Goal: Task Accomplishment & Management: Manage account settings

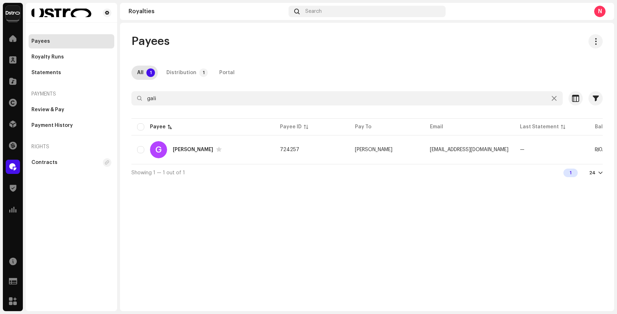
click at [17, 16] on img at bounding box center [13, 13] width 14 height 14
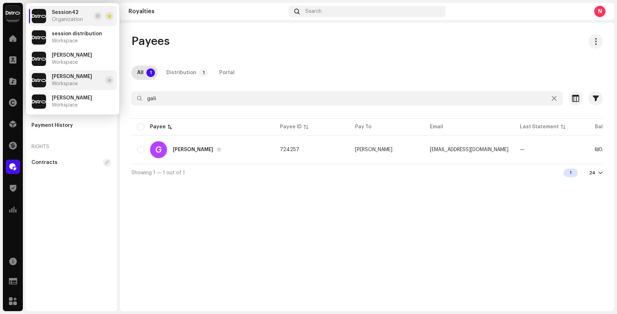
click at [64, 75] on span "יקיר ונה" at bounding box center [72, 77] width 40 height 6
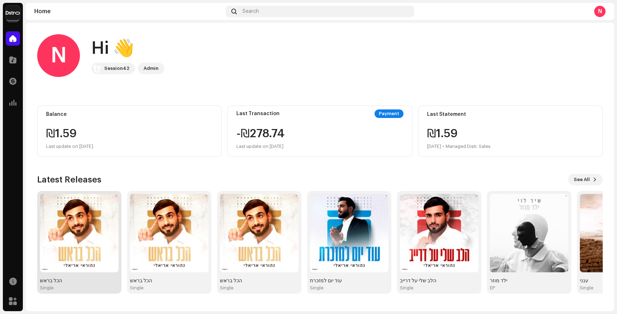
click at [101, 241] on img at bounding box center [79, 233] width 78 height 78
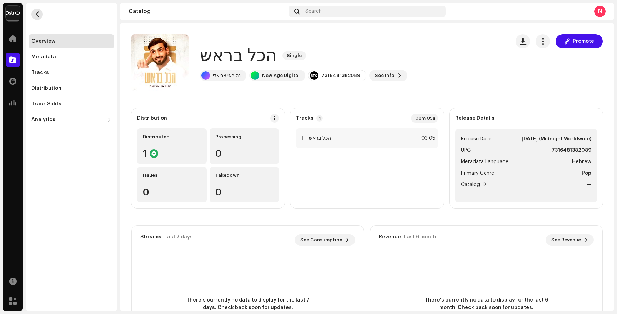
click at [37, 14] on span "button" at bounding box center [37, 14] width 5 height 6
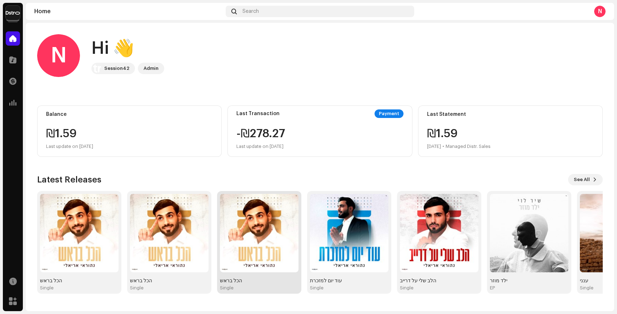
click at [242, 247] on img at bounding box center [259, 233] width 78 height 78
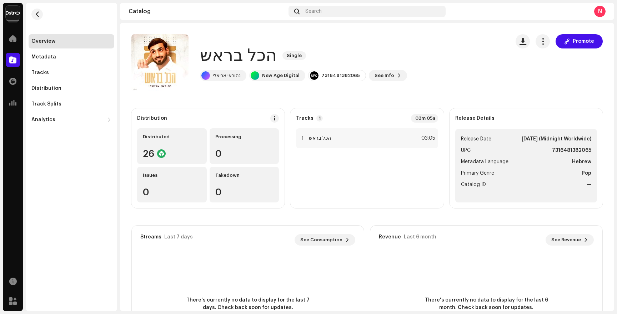
click at [543, 56] on div "Promote" at bounding box center [558, 62] width 87 height 57
click at [542, 46] on button "button" at bounding box center [542, 41] width 14 height 14
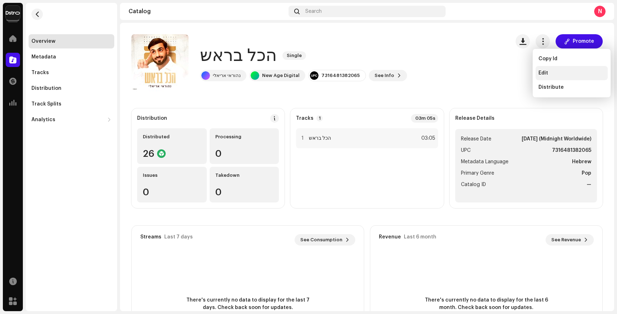
click at [542, 72] on span "Edit" at bounding box center [543, 73] width 10 height 6
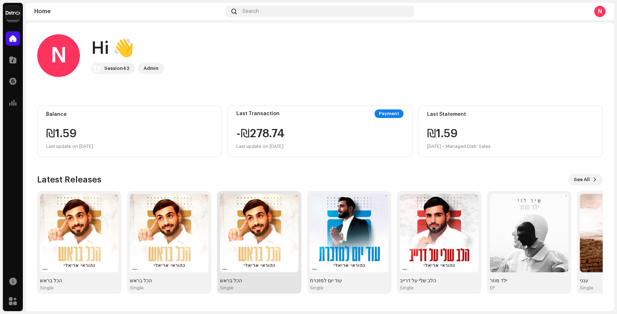
click at [240, 248] on img at bounding box center [259, 233] width 78 height 78
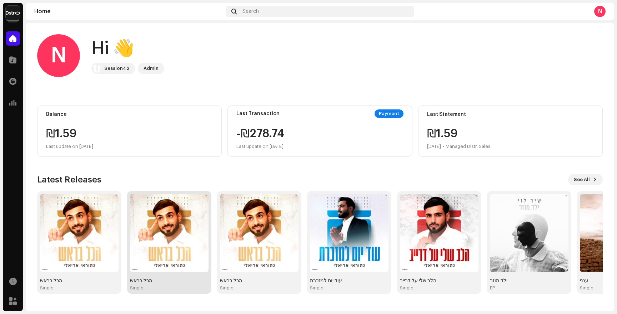
click at [200, 268] on img at bounding box center [169, 233] width 78 height 78
click at [184, 268] on img at bounding box center [169, 233] width 78 height 78
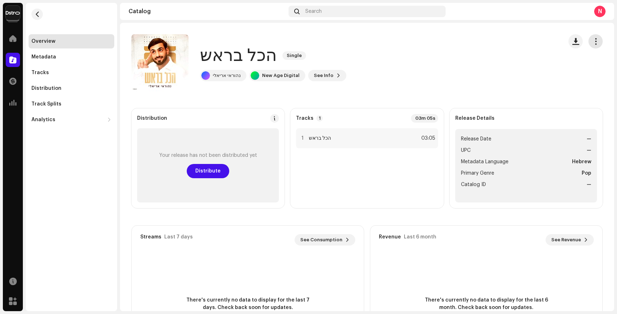
click at [592, 39] on span "button" at bounding box center [595, 42] width 7 height 6
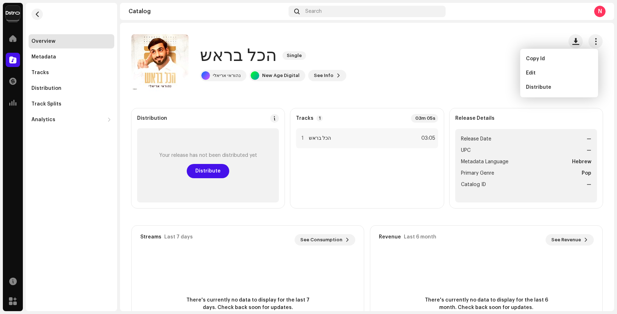
click at [549, 70] on div "Edit" at bounding box center [559, 73] width 72 height 14
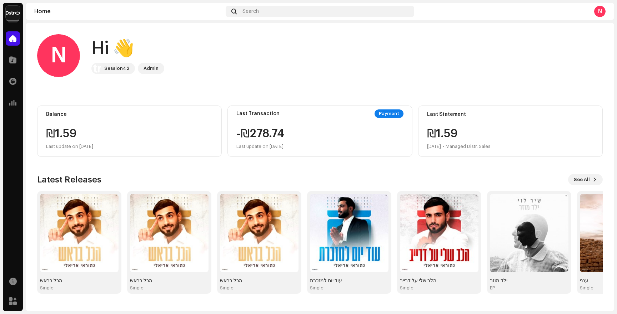
click at [12, 9] on img at bounding box center [13, 13] width 14 height 14
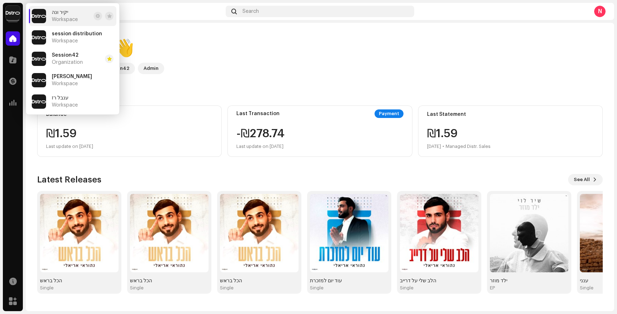
click at [215, 69] on div "N Hi 👋 Session42 Admin" at bounding box center [319, 55] width 565 height 43
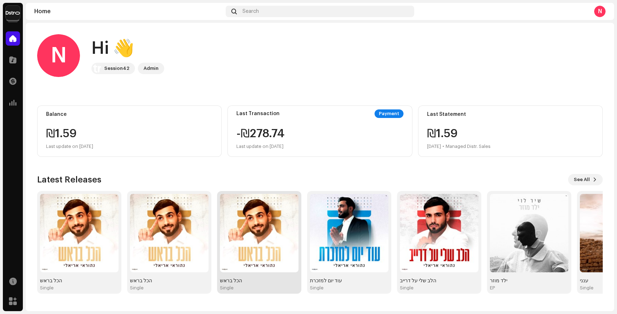
click at [247, 257] on img at bounding box center [259, 233] width 78 height 78
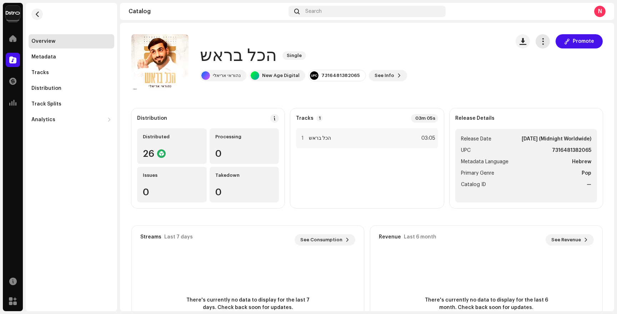
click at [541, 40] on span "button" at bounding box center [542, 42] width 7 height 6
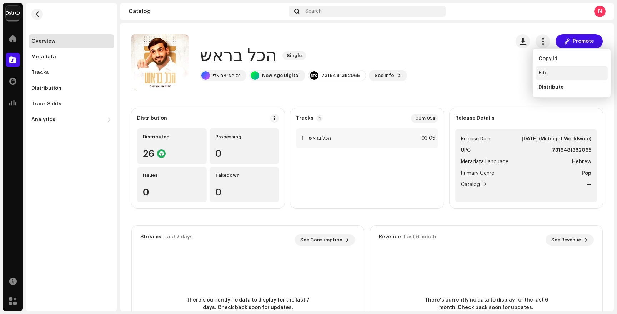
click at [539, 72] on span "Edit" at bounding box center [543, 73] width 10 height 6
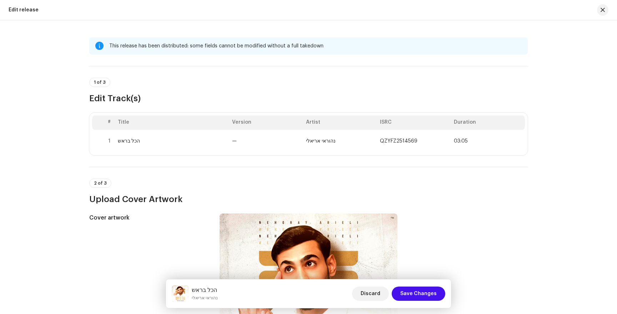
scroll to position [78, 0]
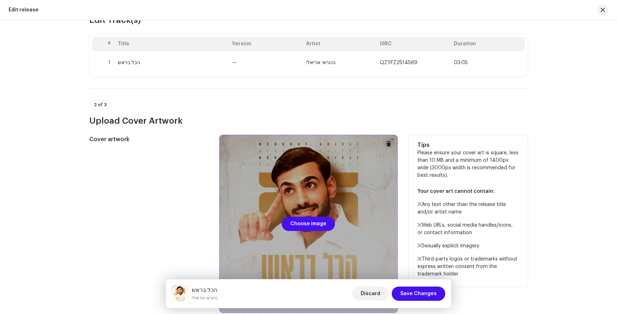
click at [304, 205] on div at bounding box center [308, 224] width 178 height 178
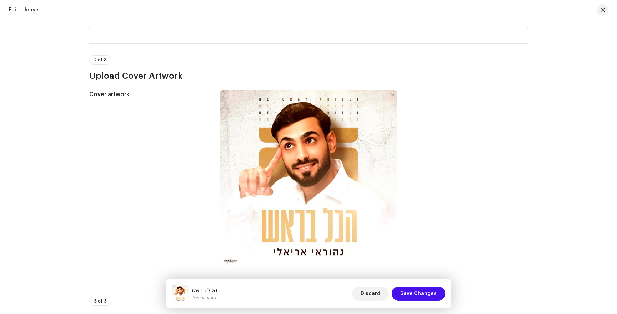
scroll to position [0, 0]
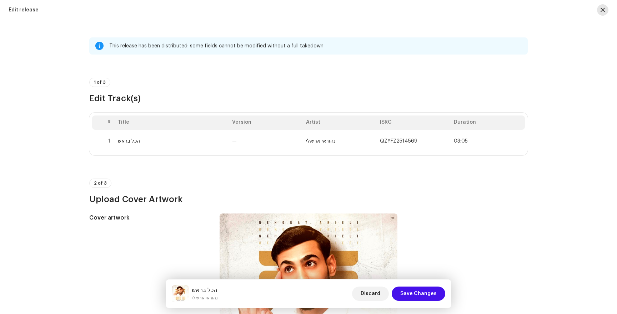
click at [607, 10] on button "button" at bounding box center [602, 9] width 11 height 11
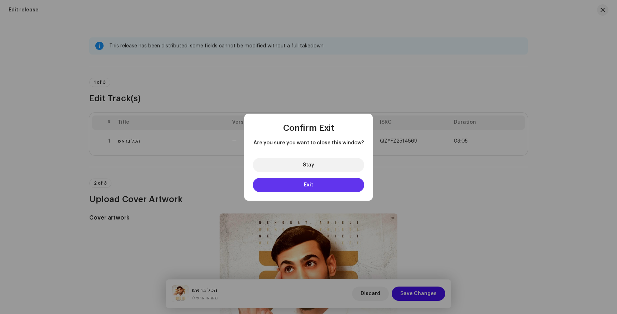
click at [282, 184] on button "Exit" at bounding box center [308, 185] width 111 height 14
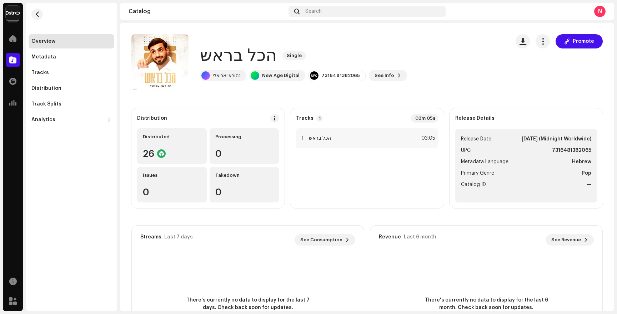
click at [16, 16] on img at bounding box center [13, 13] width 14 height 14
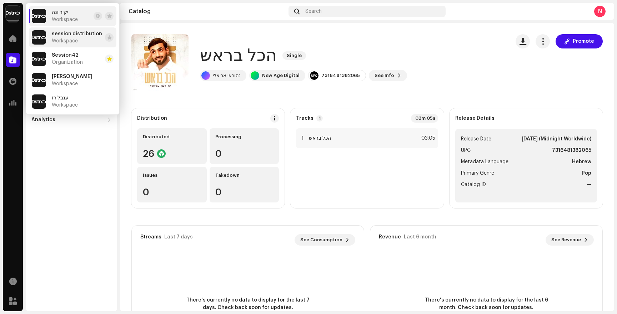
click at [63, 40] on span "Workspace" at bounding box center [65, 41] width 26 height 6
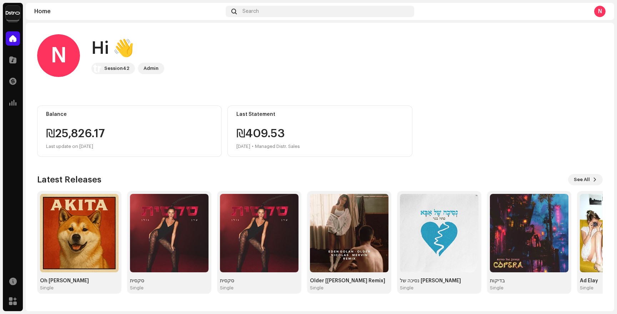
click at [11, 10] on img at bounding box center [13, 13] width 14 height 14
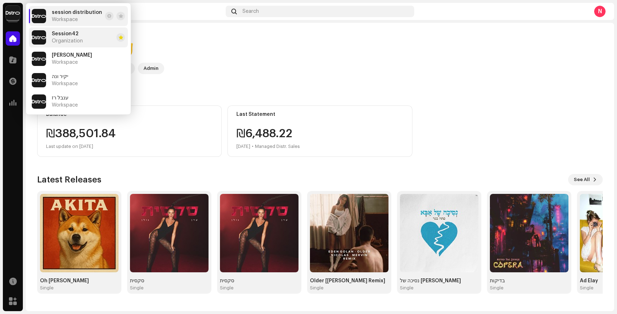
click at [78, 45] on li "Session42 Organization" at bounding box center [78, 37] width 99 height 20
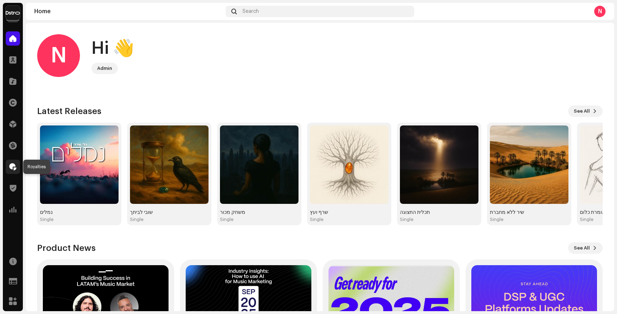
click at [18, 165] on div at bounding box center [13, 167] width 14 height 14
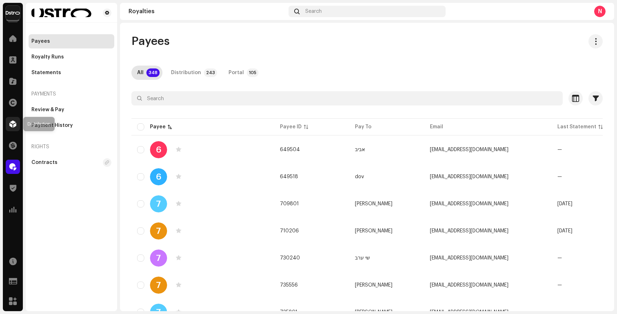
click at [11, 127] on span at bounding box center [12, 124] width 7 height 6
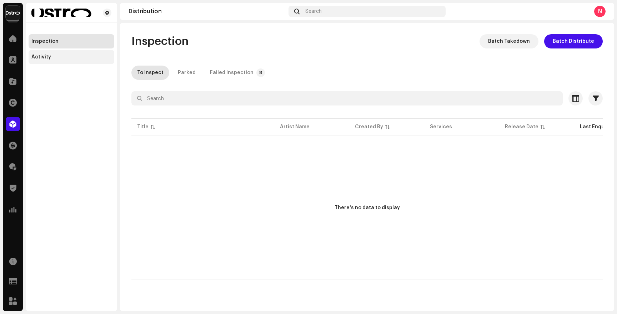
click at [45, 59] on div "Activity" at bounding box center [41, 57] width 20 height 6
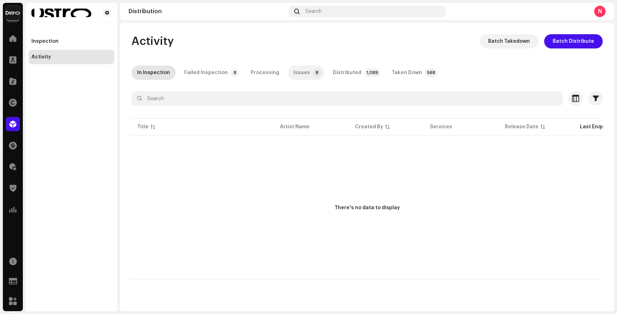
click at [301, 73] on p-tab "Issues 8" at bounding box center [306, 73] width 36 height 14
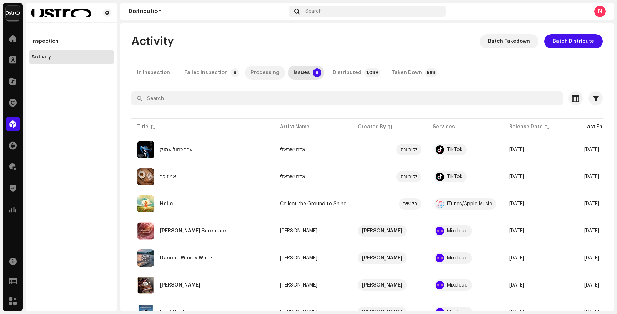
click at [250, 74] on div "Processing" at bounding box center [264, 73] width 29 height 14
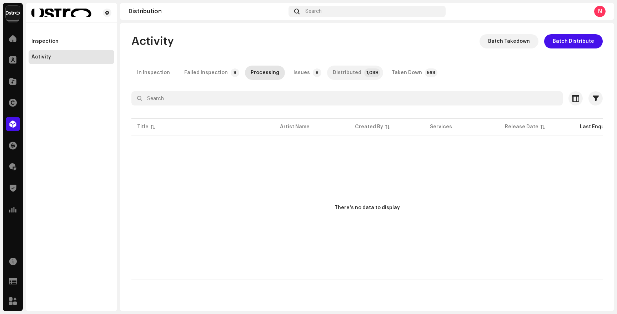
click at [347, 75] on div "Distributed" at bounding box center [347, 73] width 29 height 14
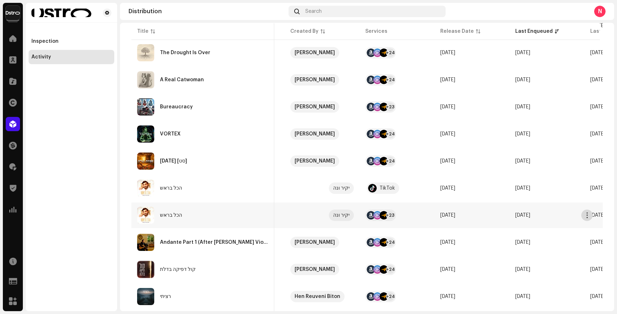
click at [588, 218] on span "button" at bounding box center [586, 216] width 5 height 6
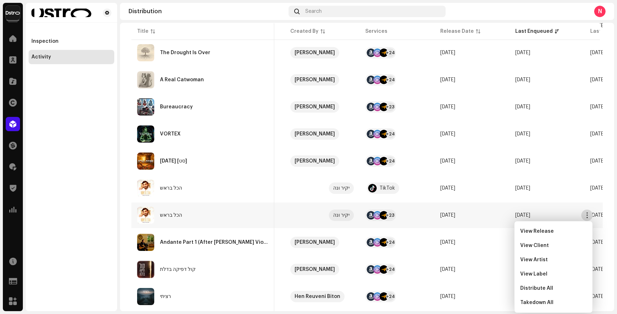
click at [587, 215] on span "button" at bounding box center [586, 216] width 5 height 6
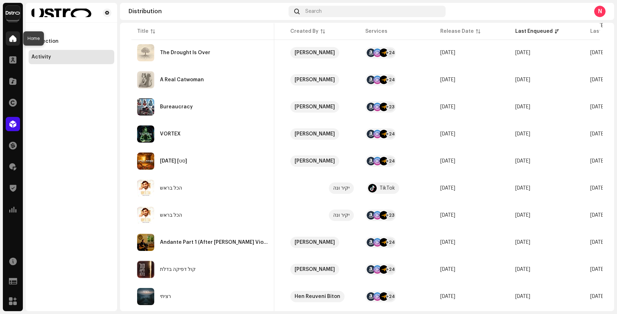
click at [13, 44] on div at bounding box center [13, 38] width 14 height 14
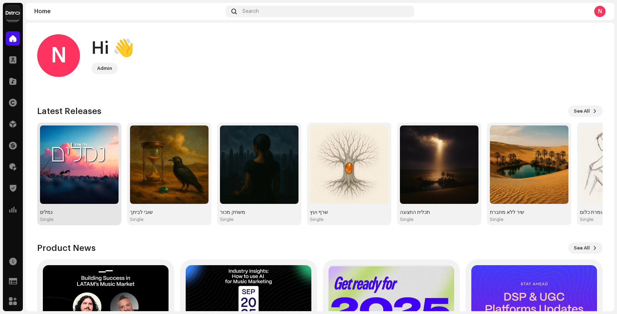
click at [107, 156] on img at bounding box center [79, 165] width 78 height 78
